Goal: Browse casually

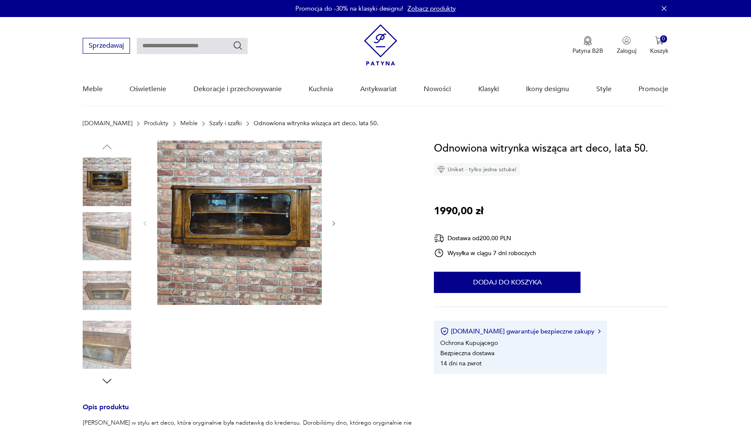
click at [265, 207] on img at bounding box center [239, 223] width 164 height 164
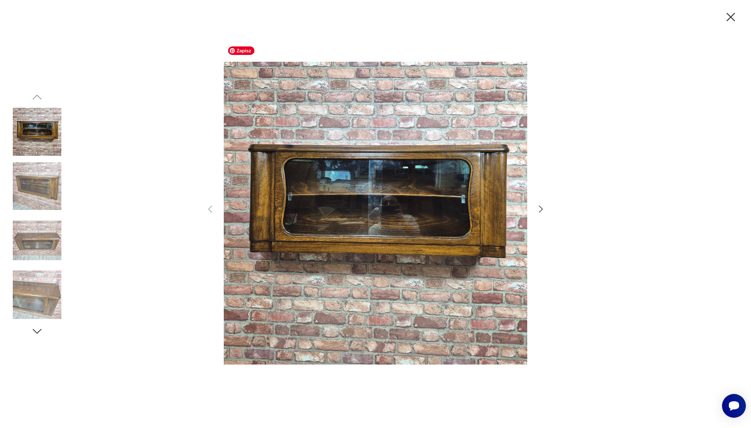
click at [265, 207] on img at bounding box center [375, 213] width 303 height 343
